Goal: Transaction & Acquisition: Purchase product/service

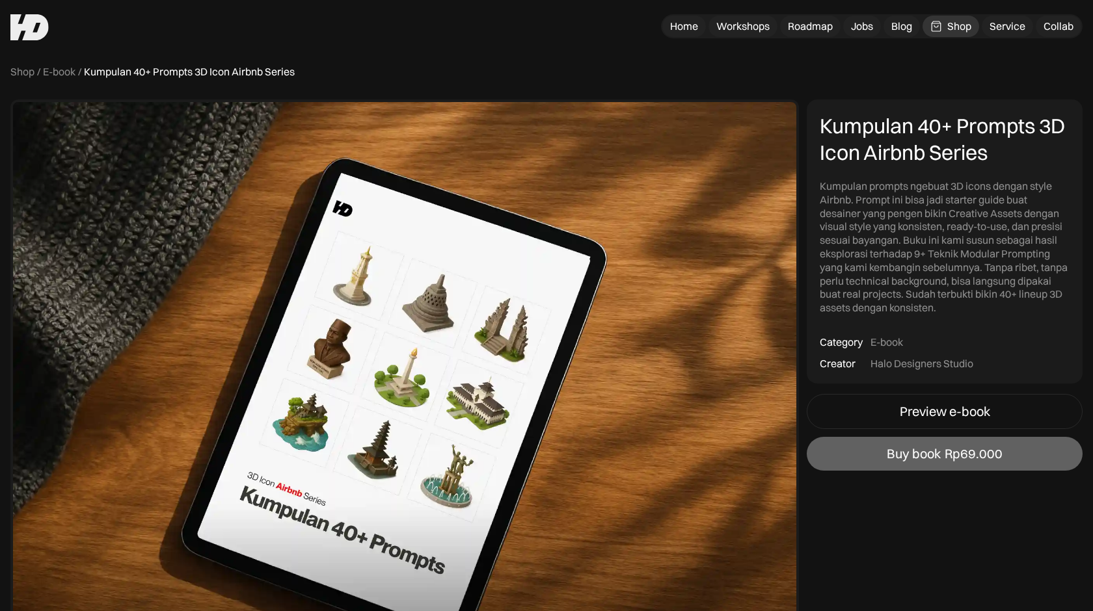
click at [954, 20] on div "Shop" at bounding box center [959, 27] width 24 height 14
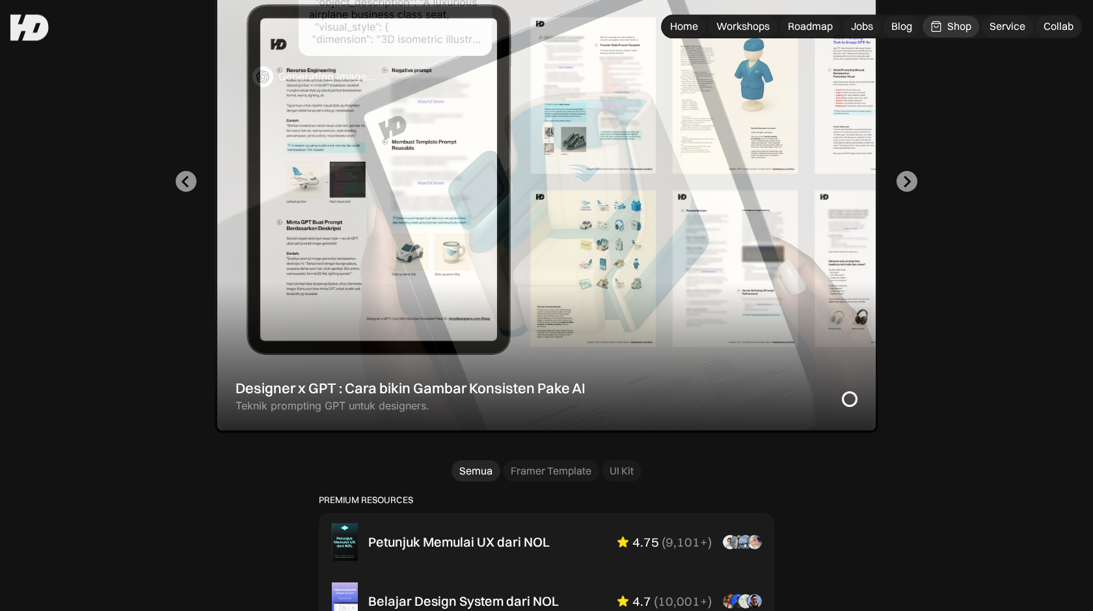
scroll to position [464, 0]
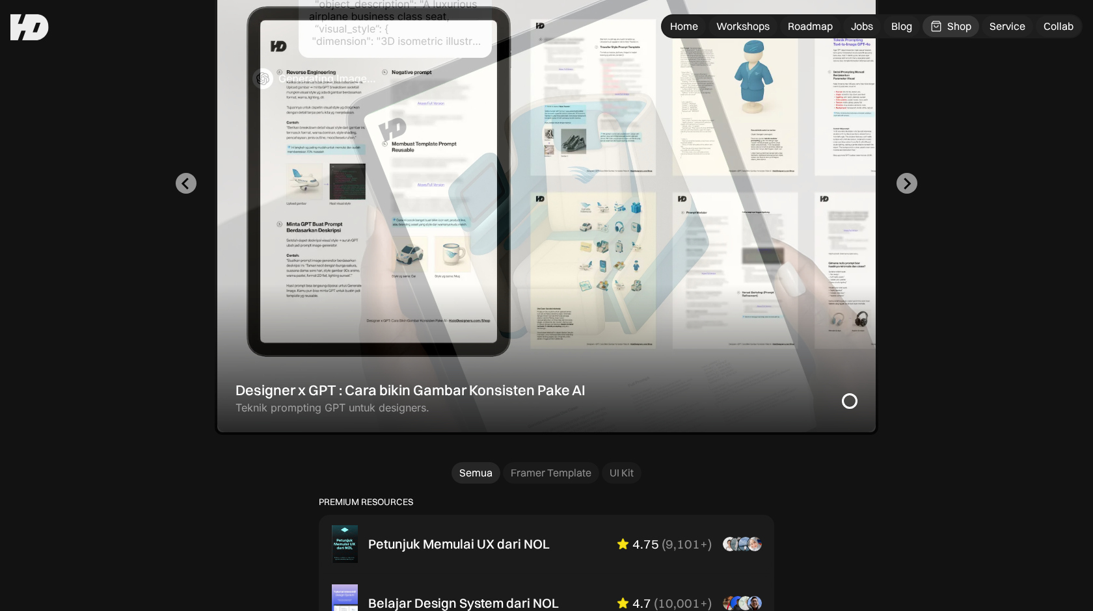
click at [517, 349] on div "1 of 2" at bounding box center [546, 183] width 663 height 503
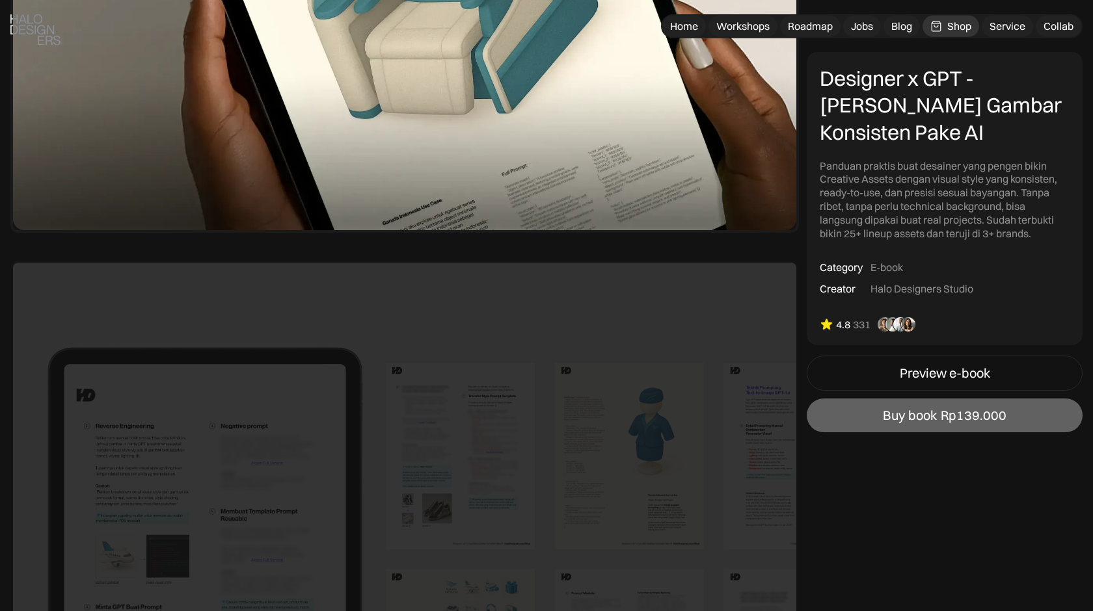
scroll to position [464, 0]
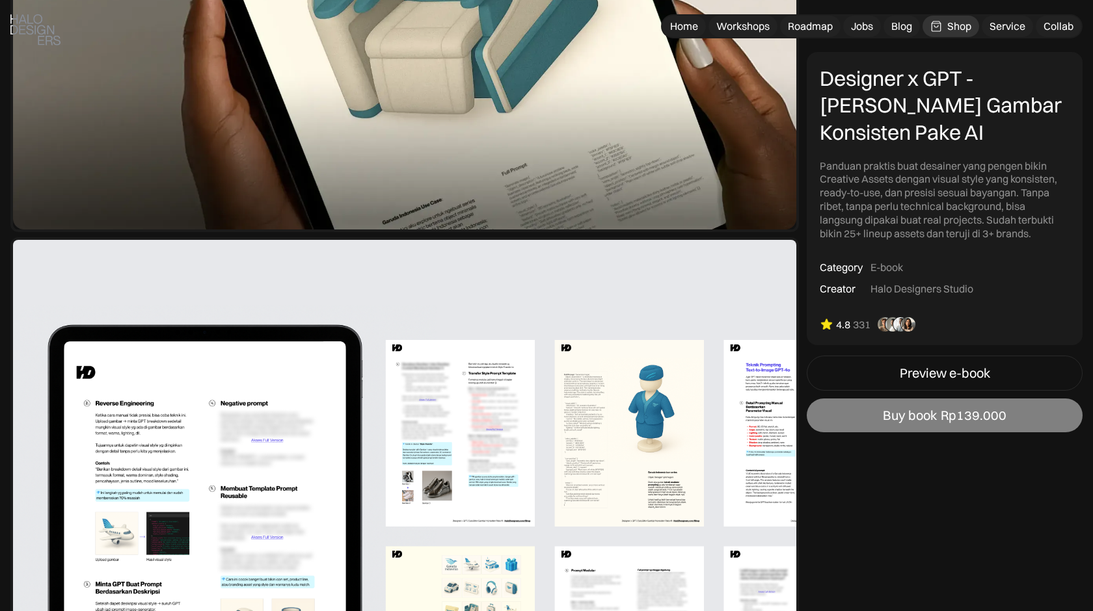
click at [930, 426] on link "Buy book Rp139.000" at bounding box center [944, 416] width 276 height 34
